Goal: Information Seeking & Learning: Check status

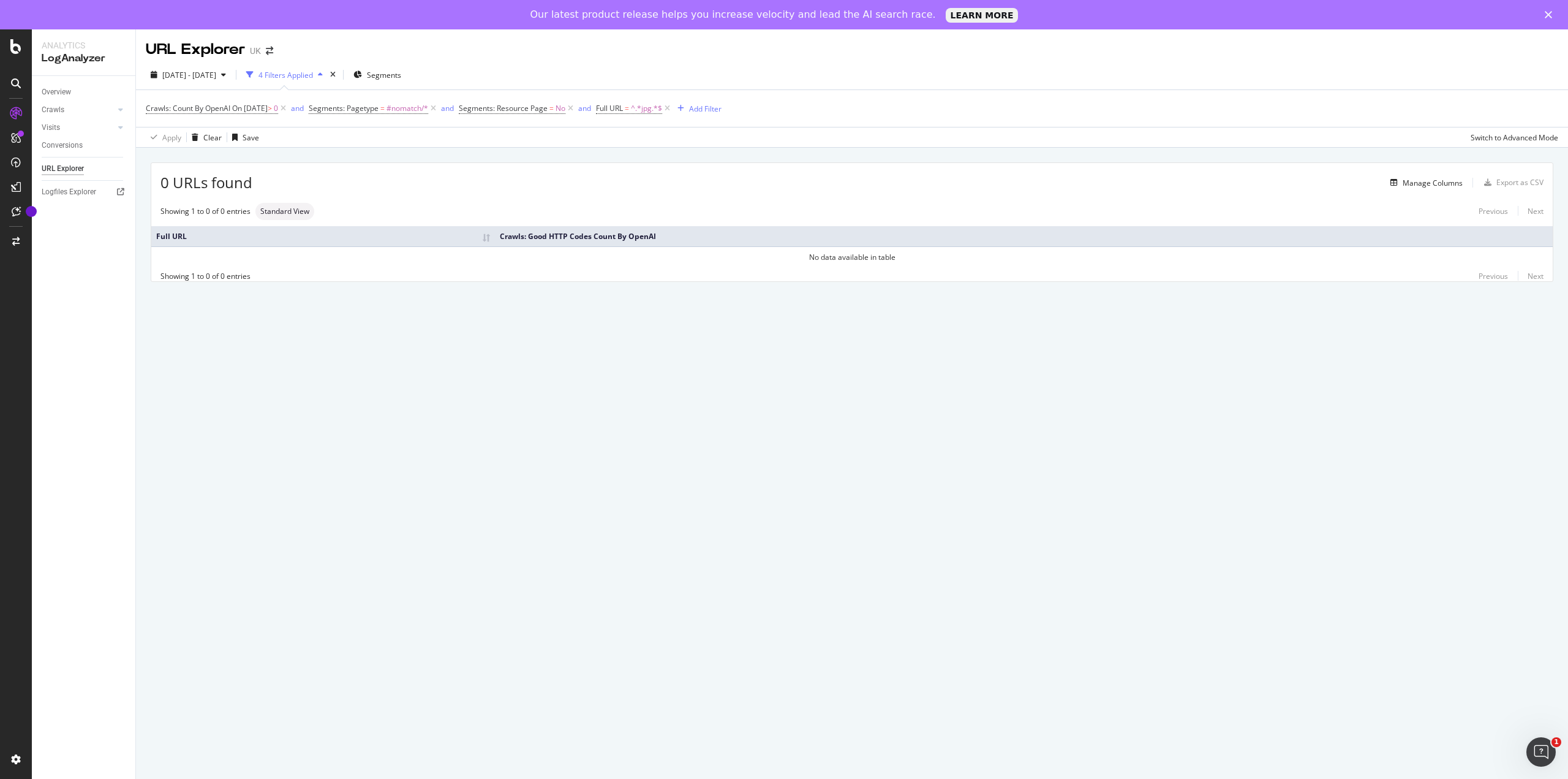
click at [268, 108] on span "On [DATE]" at bounding box center [250, 108] width 36 height 11
click at [192, 157] on icon at bounding box center [191, 156] width 8 height 7
click at [201, 199] on span "Each day of the period" at bounding box center [200, 198] width 76 height 11
click at [238, 157] on icon at bounding box center [237, 156] width 8 height 7
click at [226, 200] on span "Each day of the period" at bounding box center [203, 198] width 81 height 11
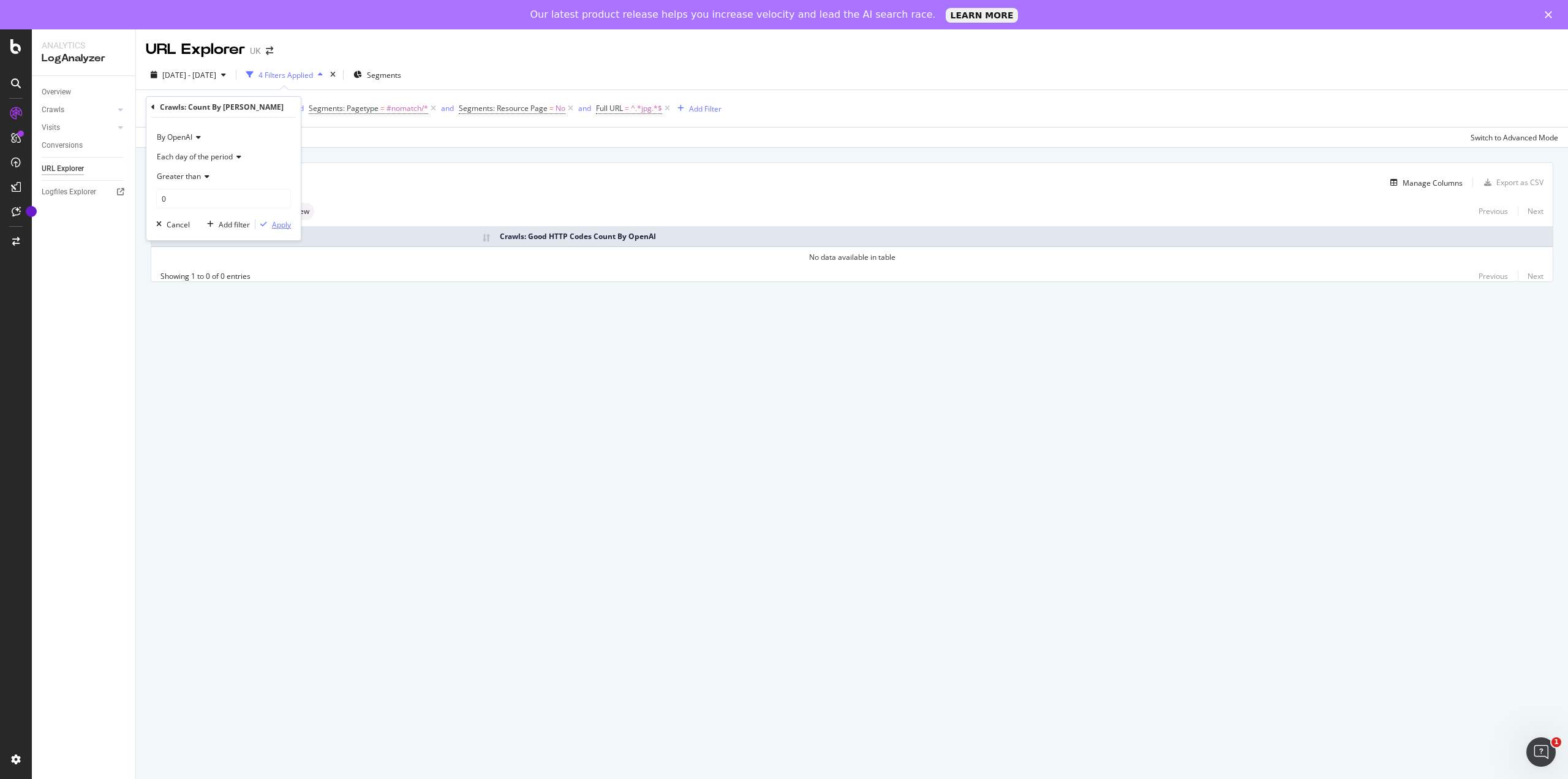
click at [272, 223] on div "Apply" at bounding box center [281, 224] width 19 height 11
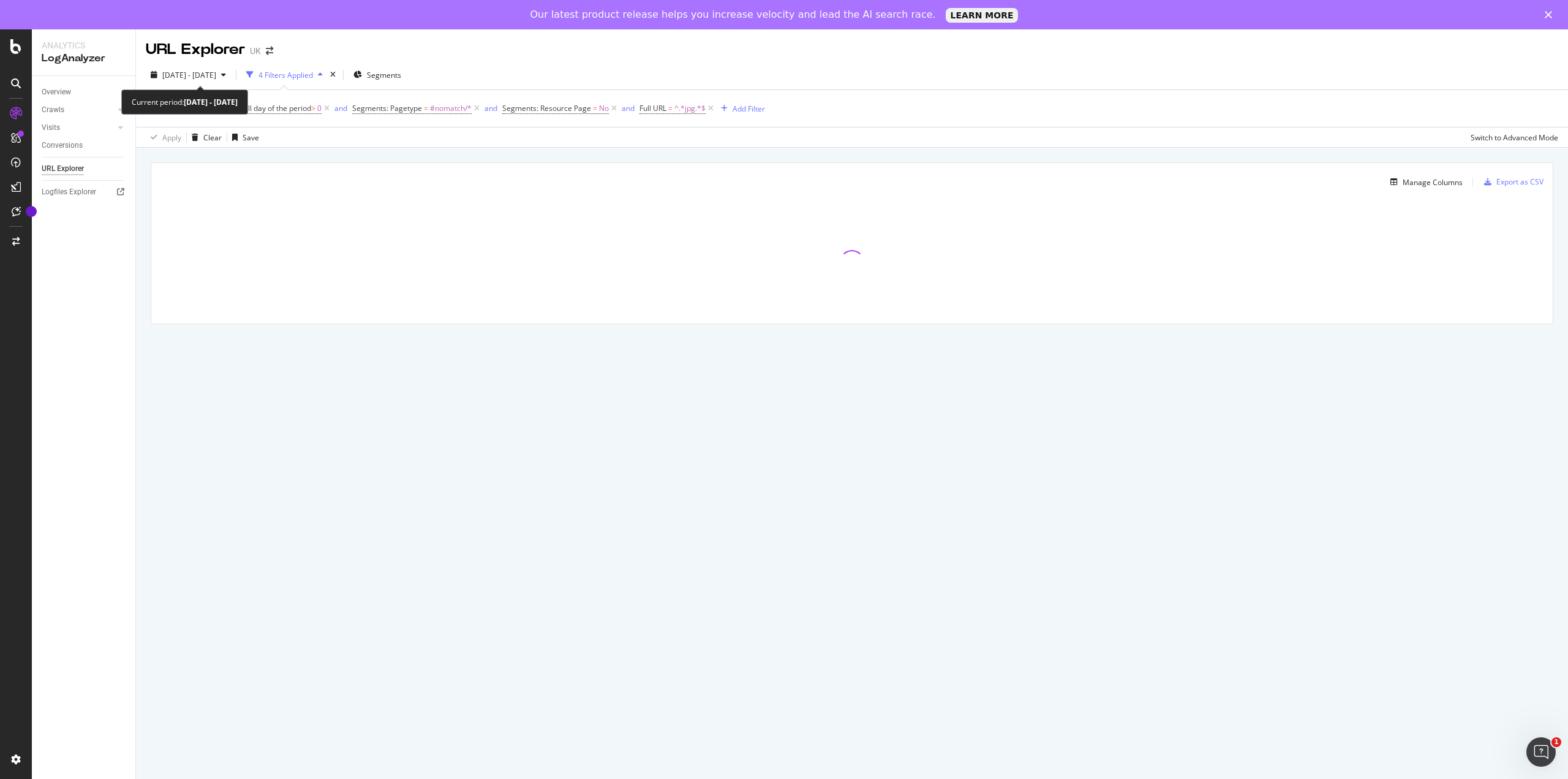
click at [226, 73] on icon "button" at bounding box center [223, 75] width 5 height 7
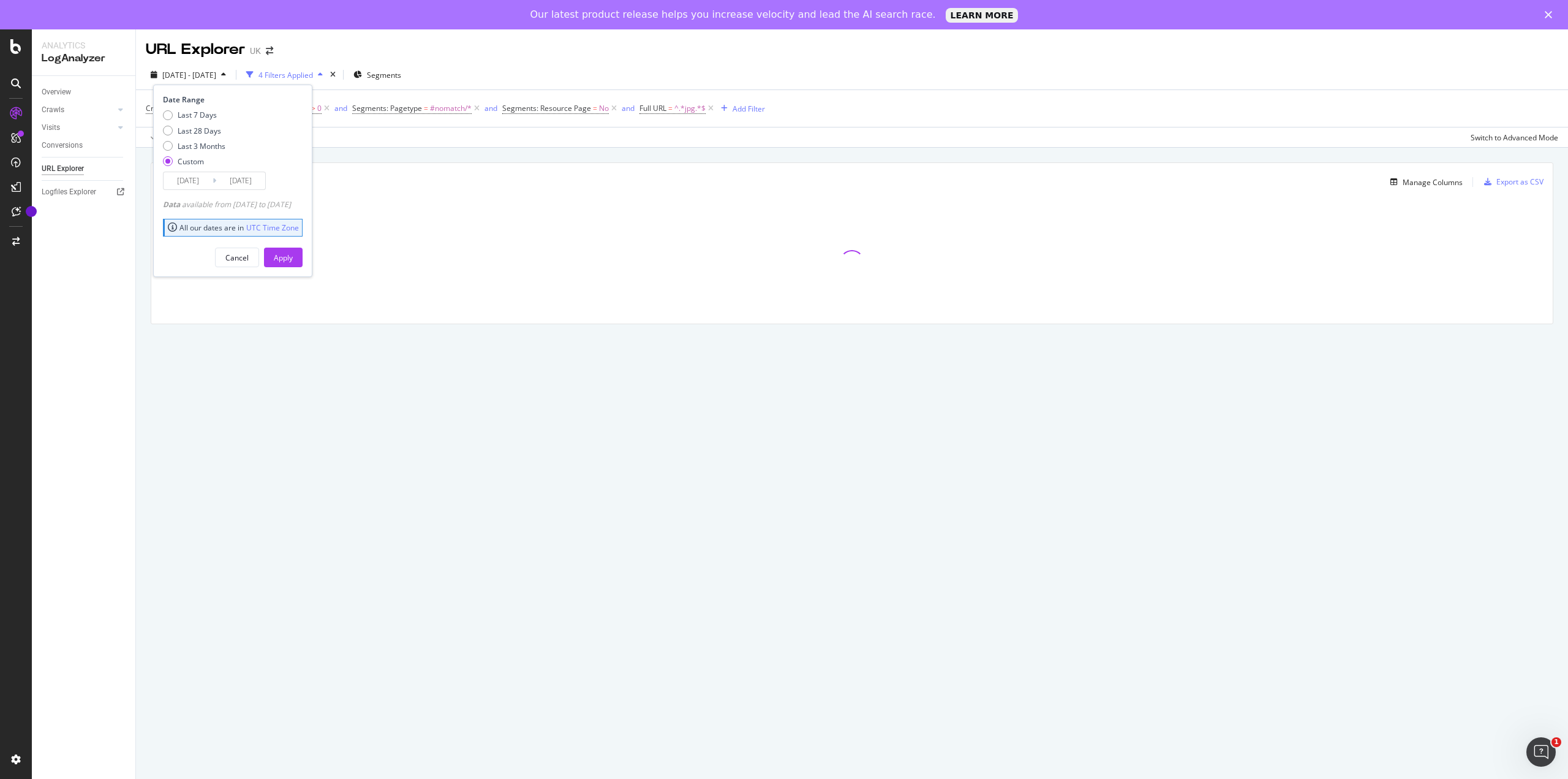
click at [202, 129] on div "Last 28 Days" at bounding box center [199, 131] width 44 height 11
type input "[DATE]"
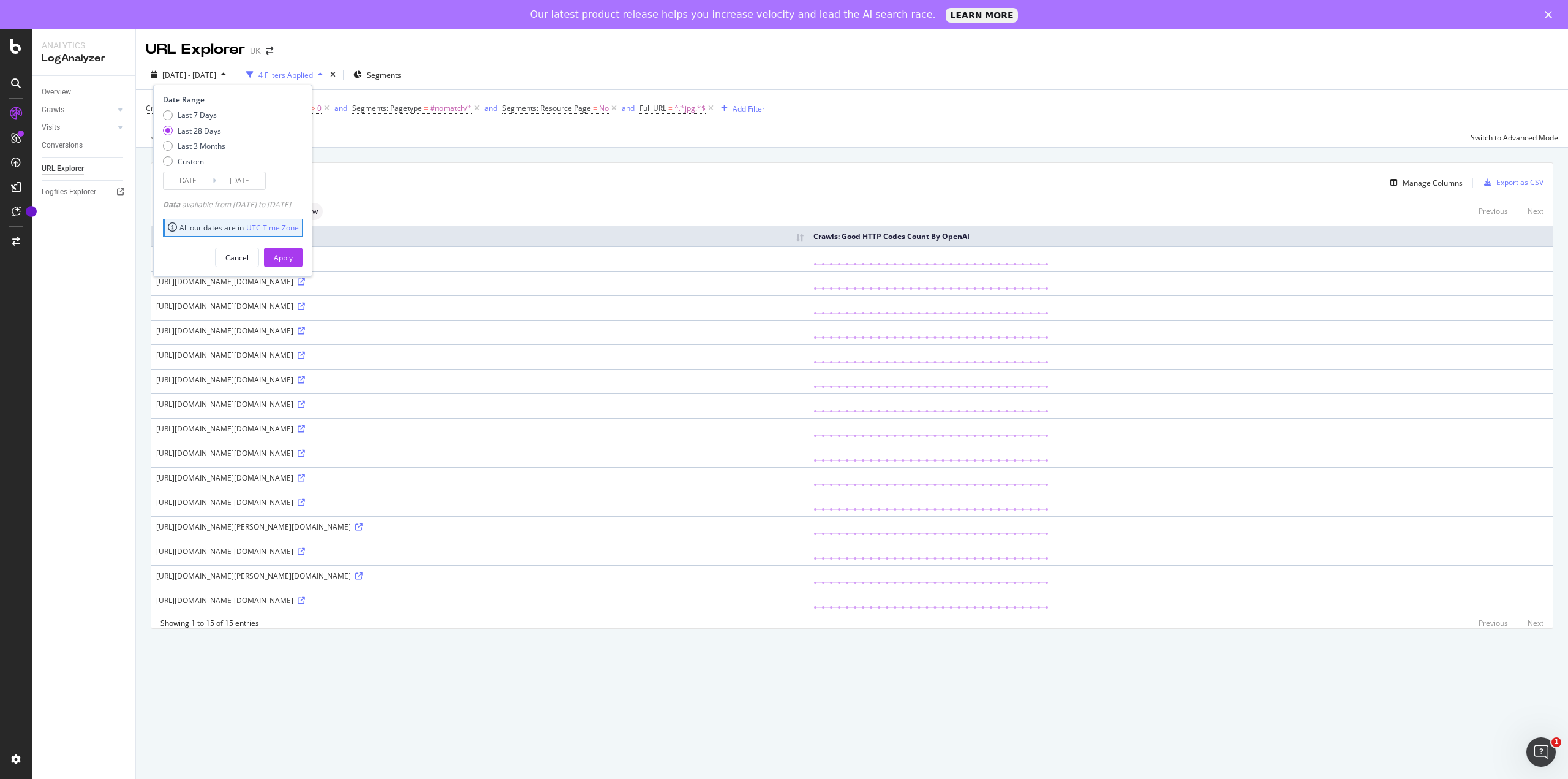
click at [293, 259] on div "Apply" at bounding box center [283, 257] width 19 height 11
